Goal: Communication & Community: Share content

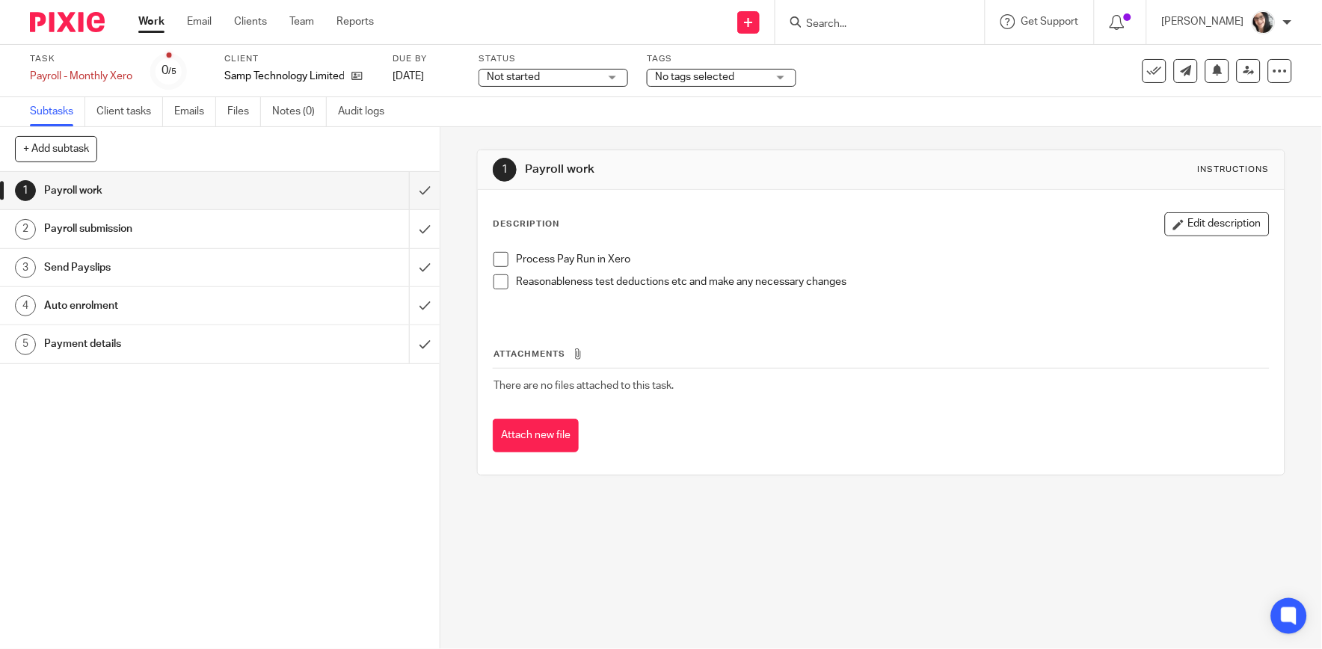
click at [79, 339] on h1 "Payment details" at bounding box center [160, 344] width 233 height 22
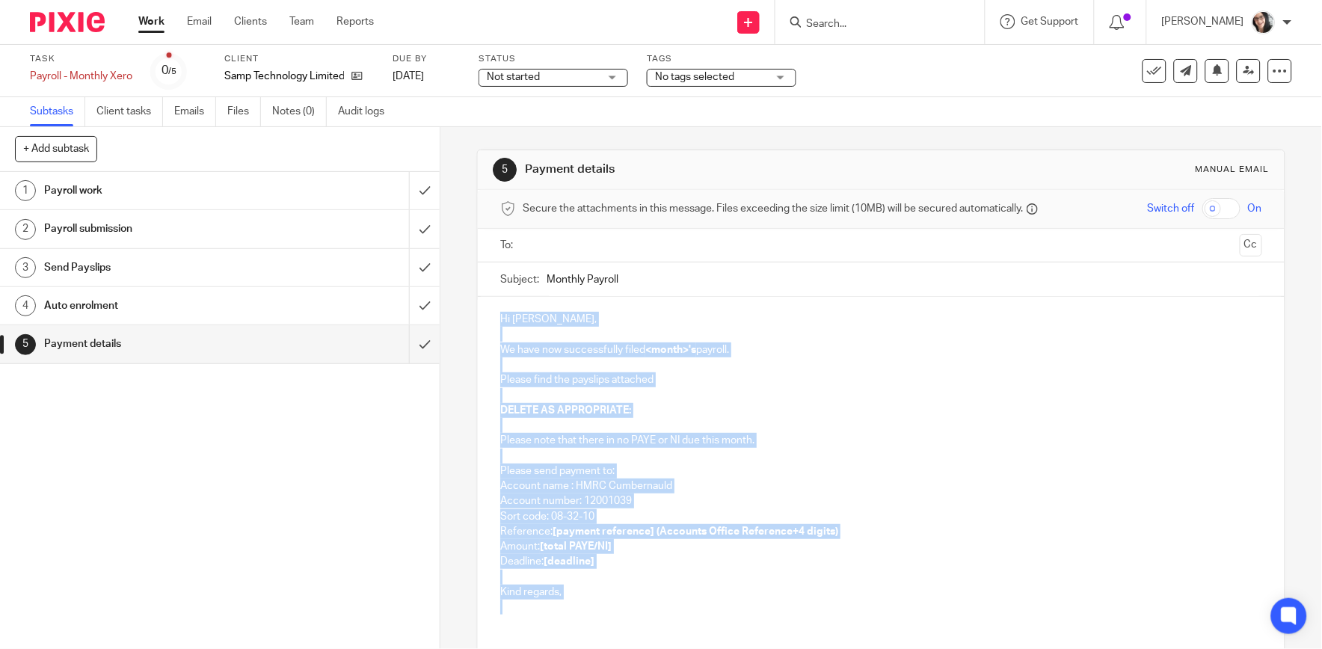
drag, startPoint x: 571, startPoint y: 610, endPoint x: 452, endPoint y: 308, distance: 324.0
click at [452, 308] on div "5 Payment details Manual email Secure the attachments in this message. Files ex…" at bounding box center [882, 388] width 882 height 522
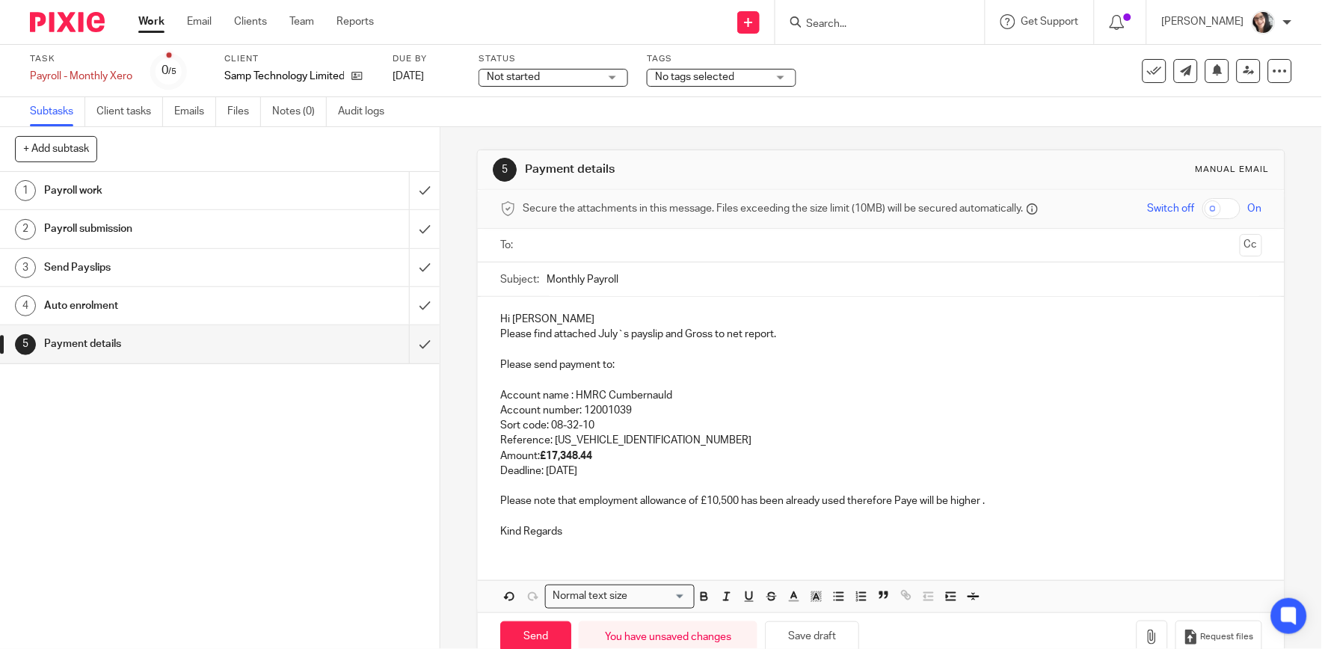
click at [592, 242] on input "text" at bounding box center [880, 245] width 705 height 17
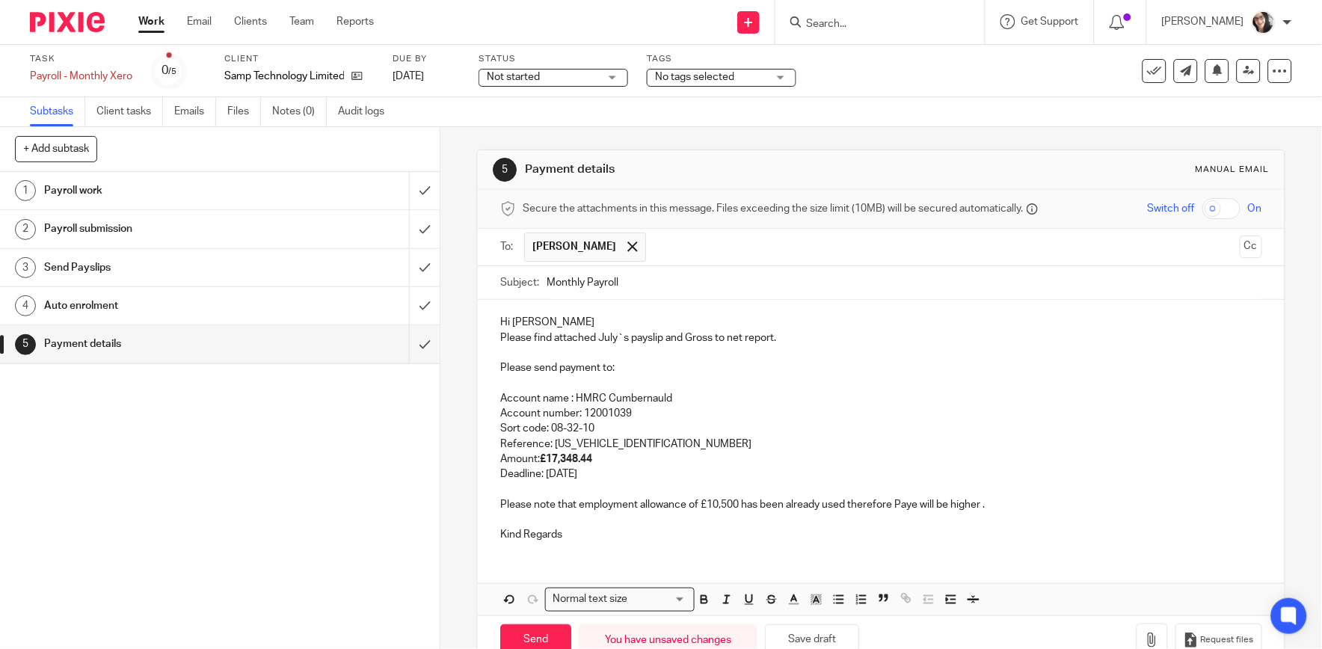
click at [697, 273] on input "Monthly Payroll" at bounding box center [904, 283] width 715 height 34
type input "Monthly Payroll August HMRC due"
click at [604, 342] on p "Please find attached July`s payslip and Gross to net report." at bounding box center [880, 338] width 761 height 15
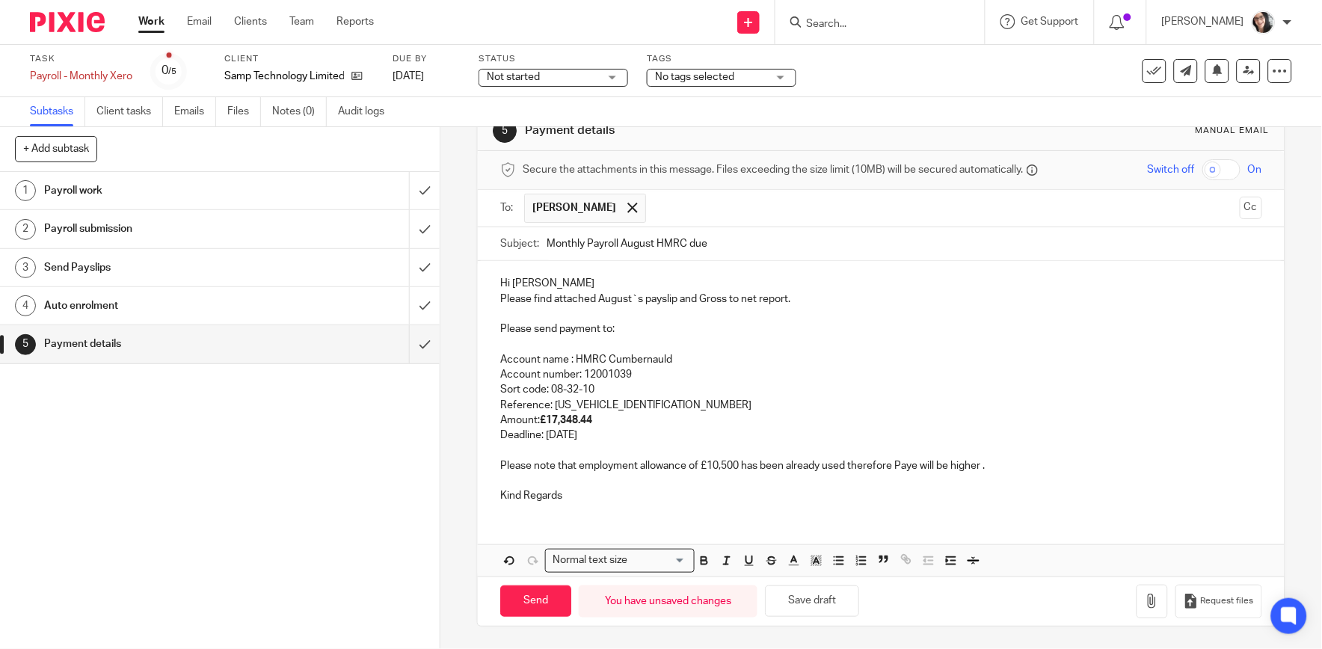
click at [657, 405] on p "Reference: 120PG031411622604" at bounding box center [880, 405] width 761 height 15
click at [568, 412] on p "Reference: 120PG031411622605" at bounding box center [880, 405] width 761 height 15
click at [567, 416] on strong "£17,348.44" at bounding box center [566, 420] width 52 height 10
click at [592, 438] on p "Deadline: 20th of August 2025" at bounding box center [880, 435] width 761 height 15
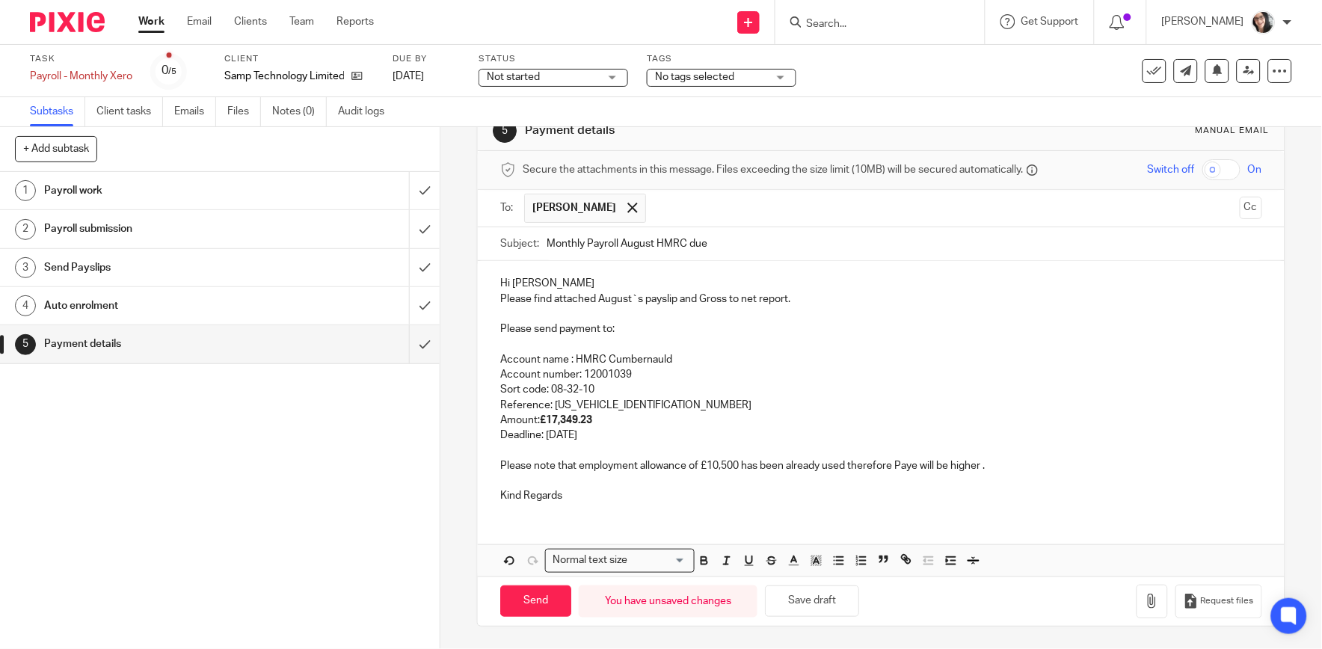
click at [592, 438] on p "Deadline: 20th of August 2025" at bounding box center [880, 435] width 761 height 15
drag, startPoint x: 995, startPoint y: 465, endPoint x: 532, endPoint y: 481, distance: 464.0
click at [532, 481] on div "Hi Angus Please find attached August`s payslip and Gross to net report. Please …" at bounding box center [881, 388] width 806 height 254
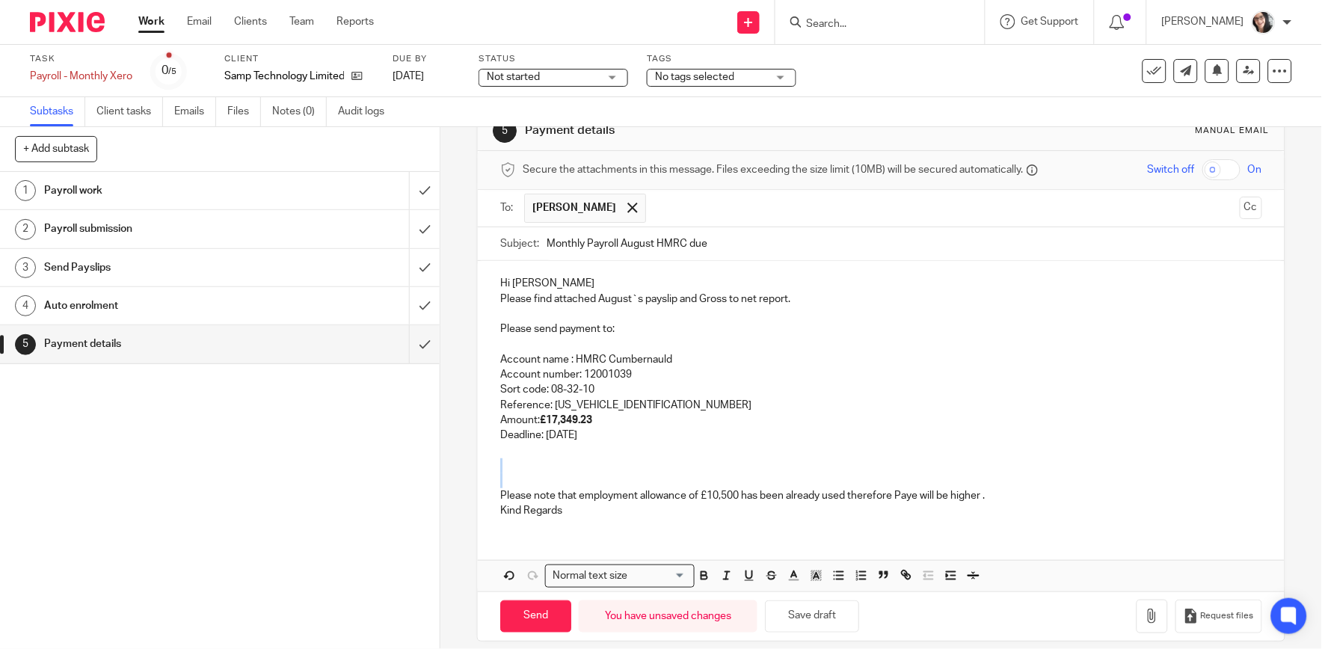
click at [527, 475] on p at bounding box center [880, 480] width 761 height 15
drag, startPoint x: 992, startPoint y: 488, endPoint x: 909, endPoint y: 494, distance: 84.0
click at [909, 494] on div "Hi Angus Please find attached August`s payslip and Gross to net report. Please …" at bounding box center [881, 395] width 806 height 268
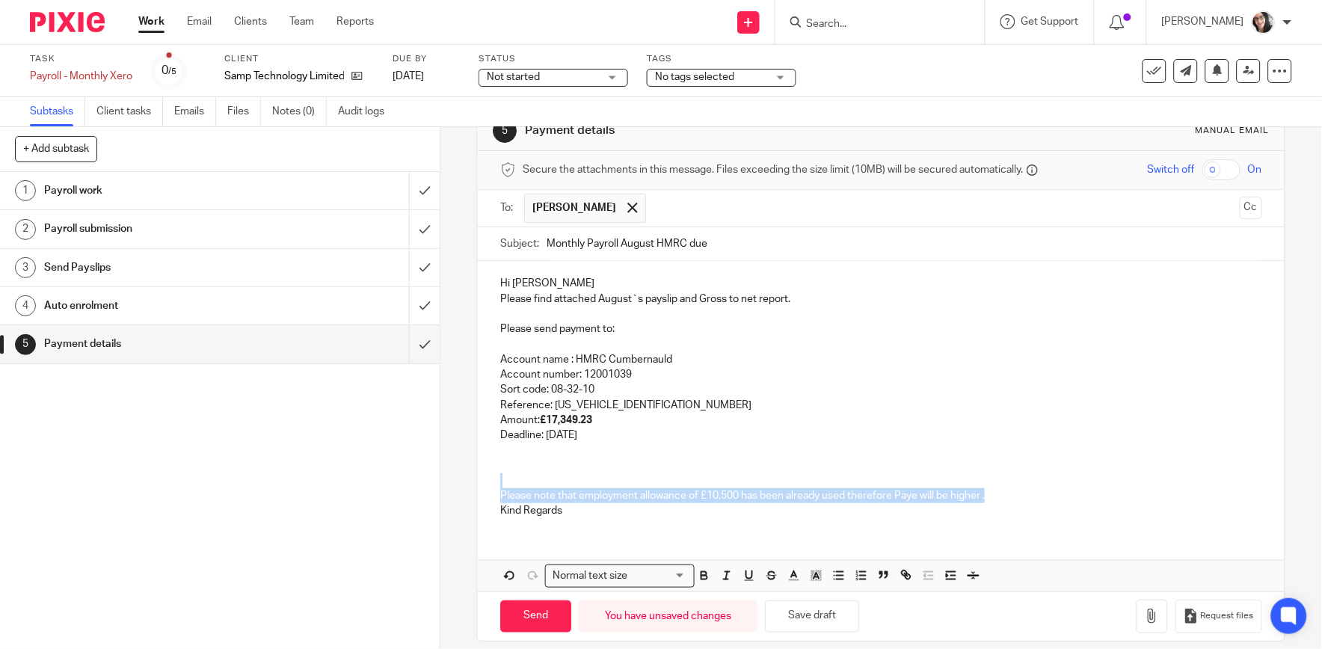
drag, startPoint x: 992, startPoint y: 498, endPoint x: 561, endPoint y: 486, distance: 431.7
click at [561, 486] on div "Hi Angus Please find attached August`s payslip and Gross to net report. Please …" at bounding box center [881, 395] width 806 height 268
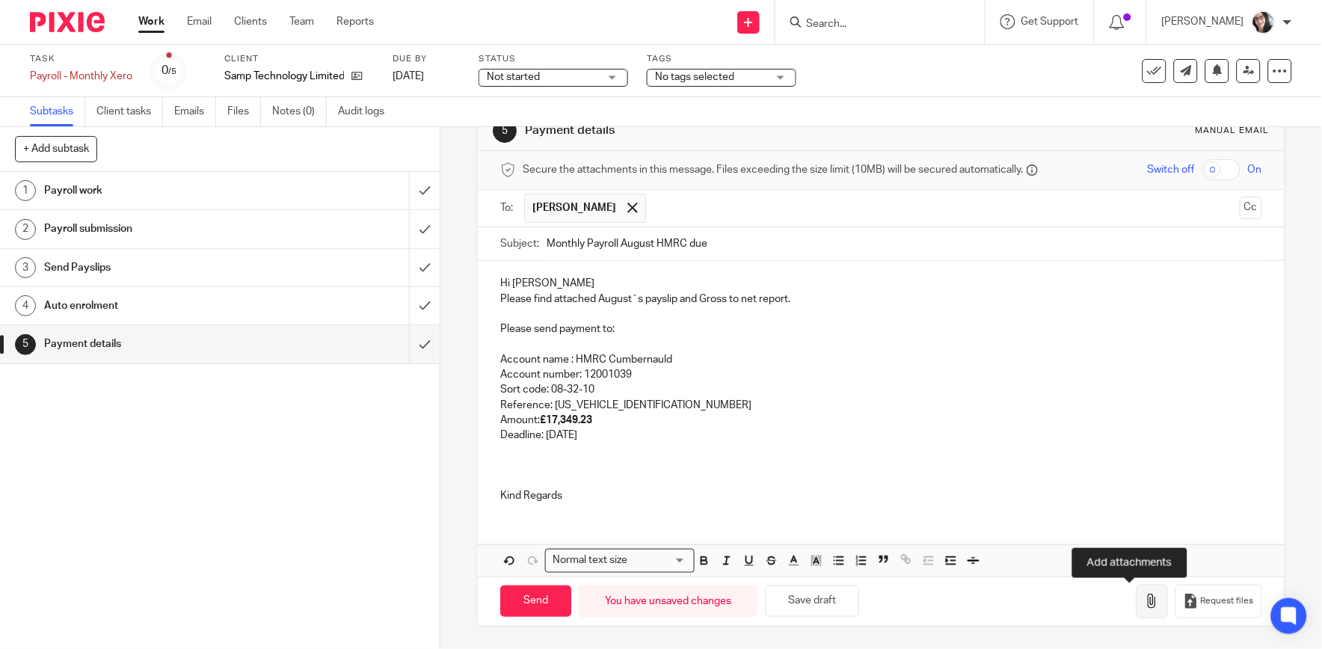
click at [1145, 606] on icon "button" at bounding box center [1152, 601] width 15 height 15
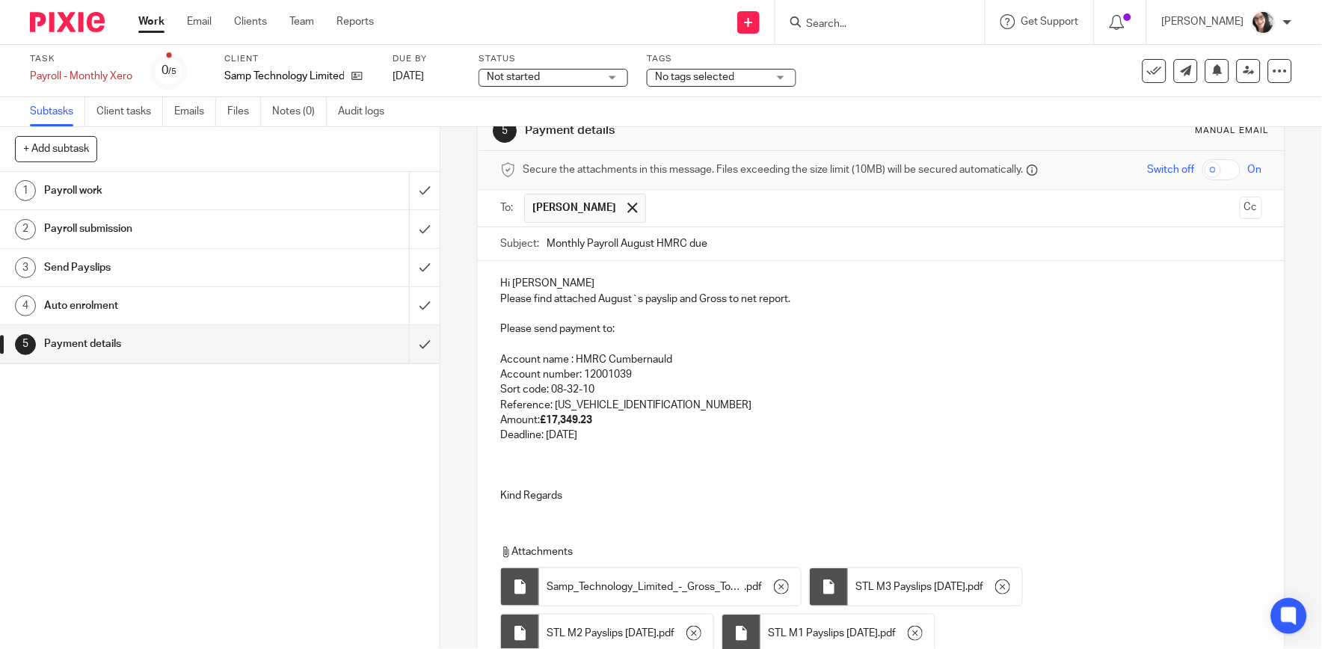
scroll to position [170, 0]
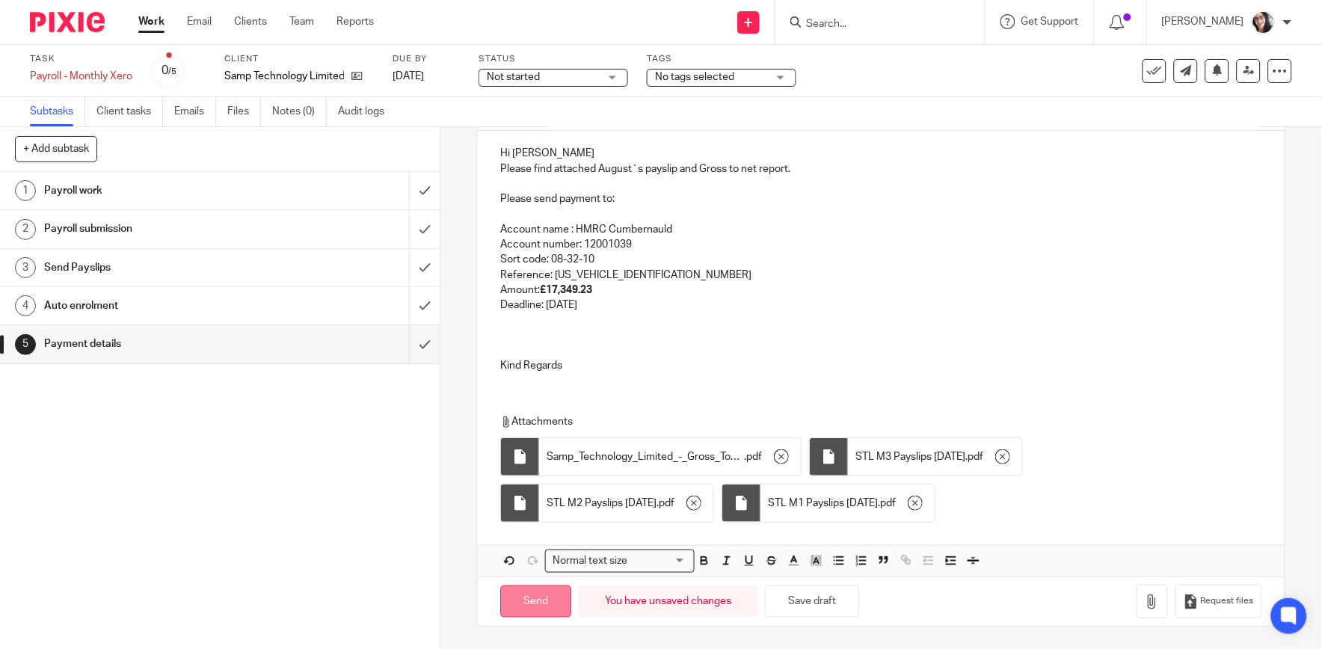
click at [543, 598] on input "Send" at bounding box center [535, 602] width 71 height 32
type input "Sent"
